Goal: Transaction & Acquisition: Purchase product/service

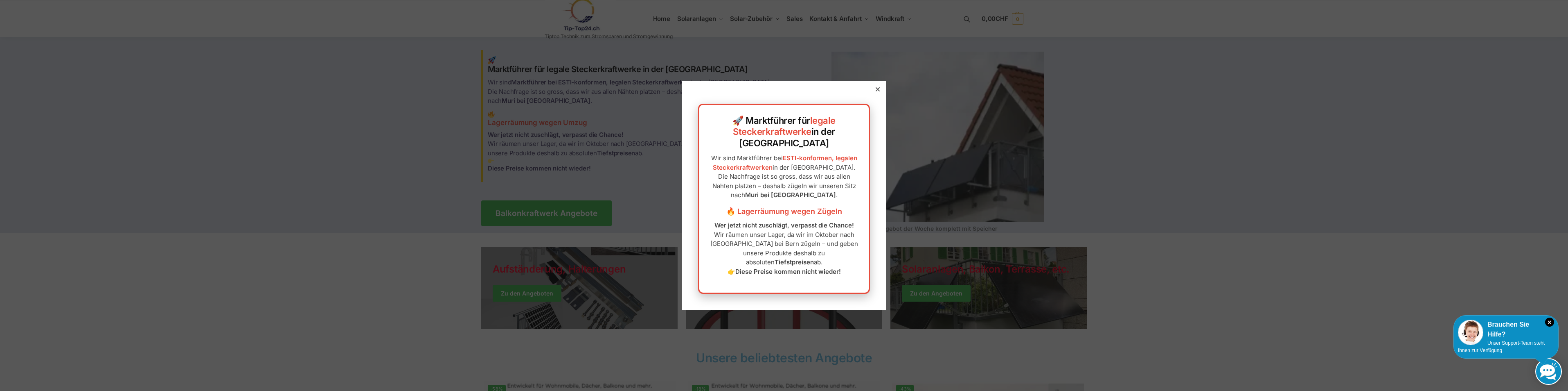
click at [866, 106] on div "🚀 Marktführer für legale Steckerkraftwerke in der [GEOGRAPHIC_DATA] Wir sind Ma…" at bounding box center [784, 195] width 205 height 229
click at [874, 93] on div at bounding box center [878, 89] width 7 height 7
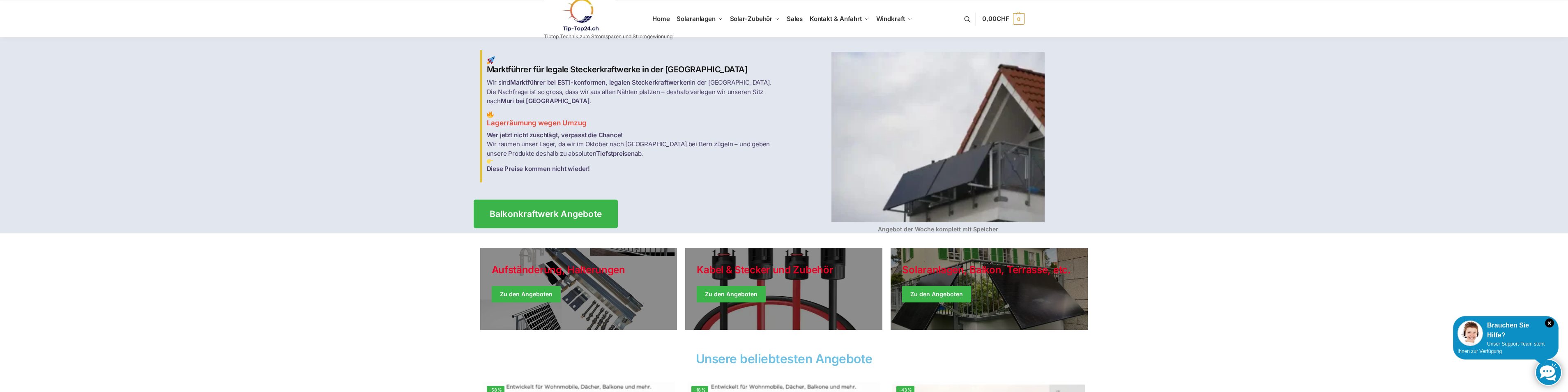
click at [543, 213] on span "Balkonkraftwerk Angebote" at bounding box center [546, 214] width 113 height 9
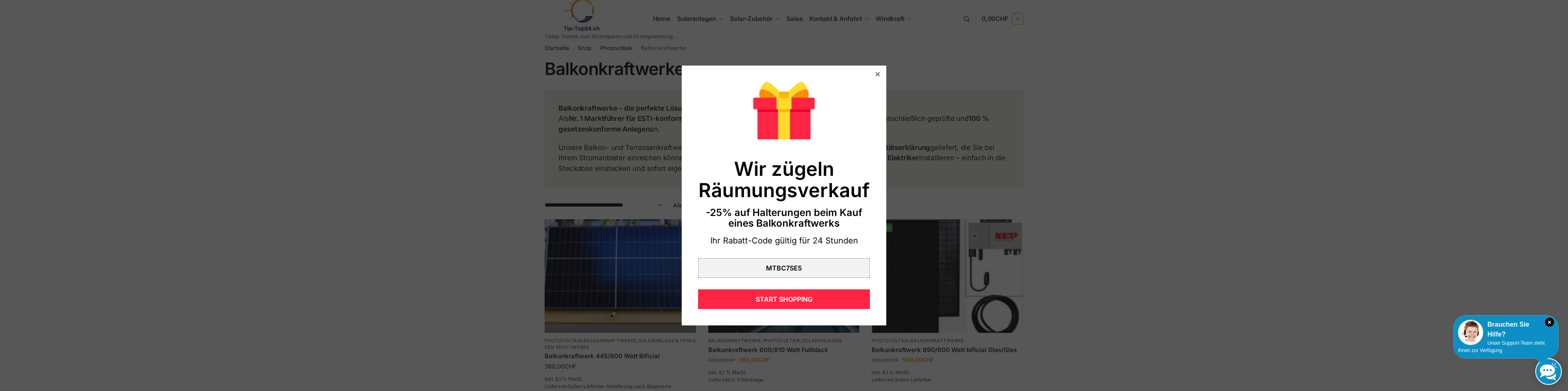
click at [875, 76] on div at bounding box center [878, 74] width 7 height 7
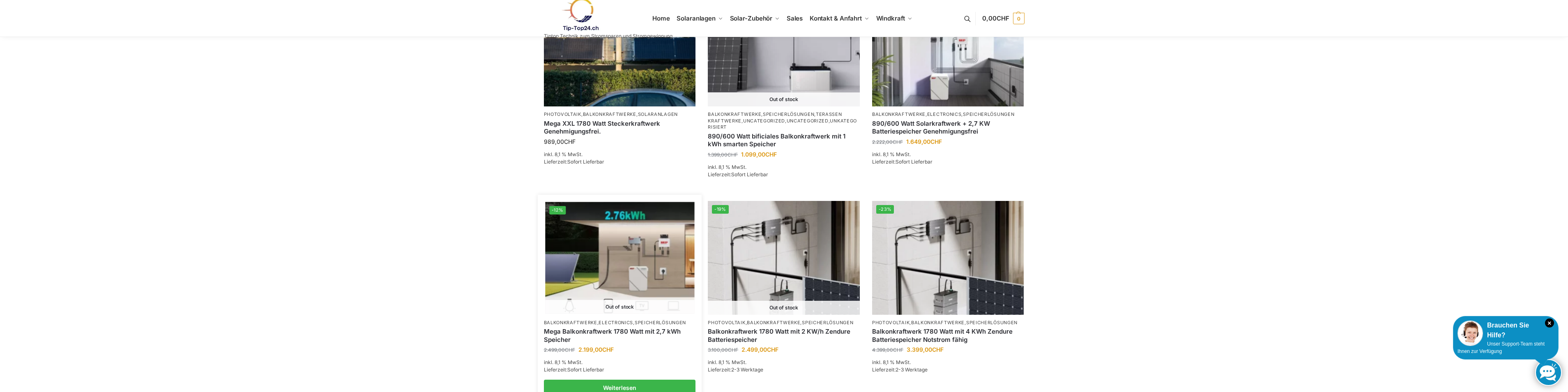
scroll to position [575, 0]
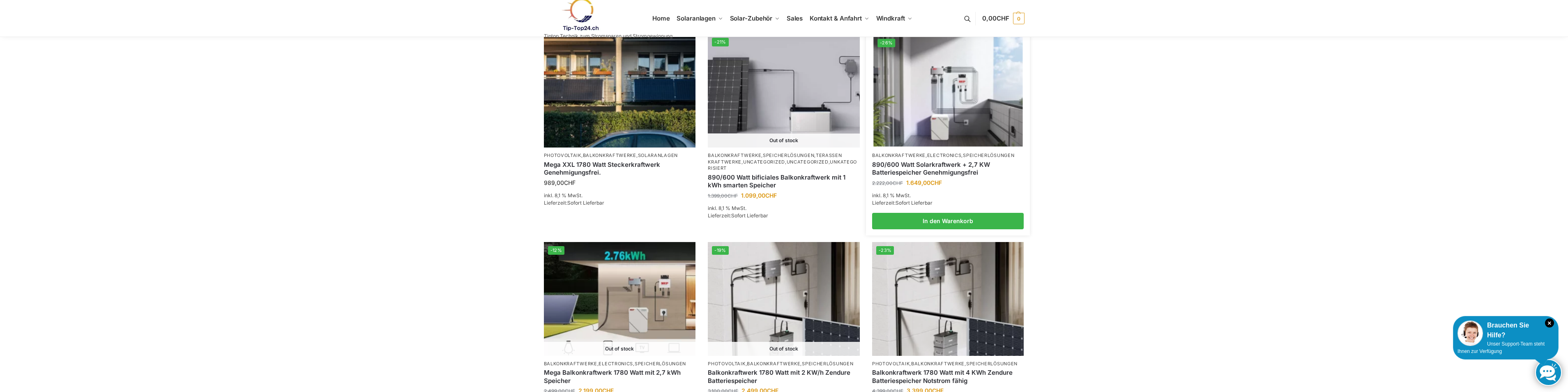
click at [942, 163] on link "890/600 Watt Solarkraftwerk + 2,7 KW Batteriespeicher Genehmigungsfrei" at bounding box center [948, 169] width 152 height 16
